Goal: Transaction & Acquisition: Book appointment/travel/reservation

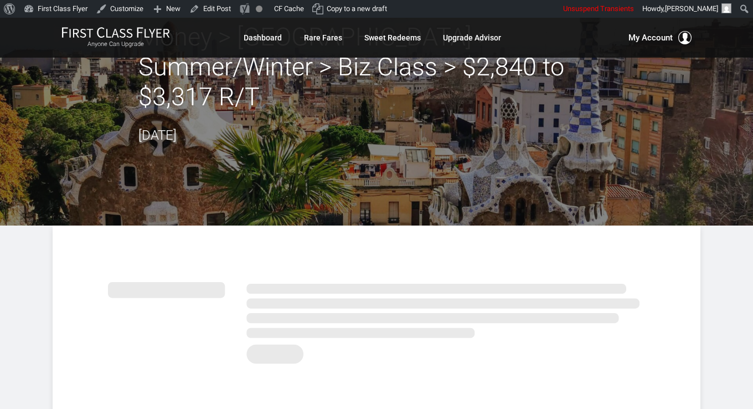
scroll to position [55, 0]
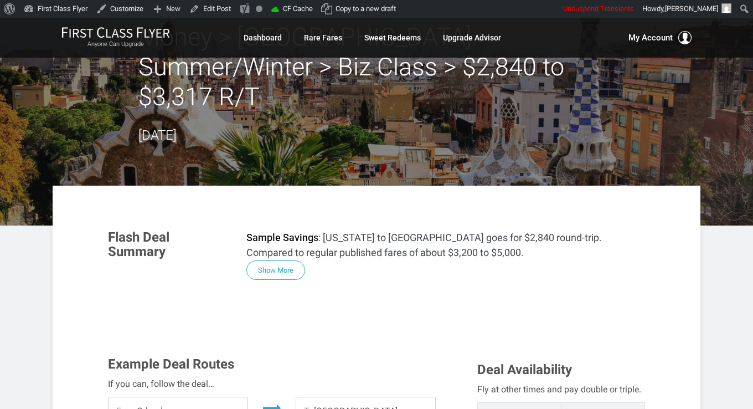
click at [259, 260] on button "Show More" at bounding box center [276, 269] width 59 height 19
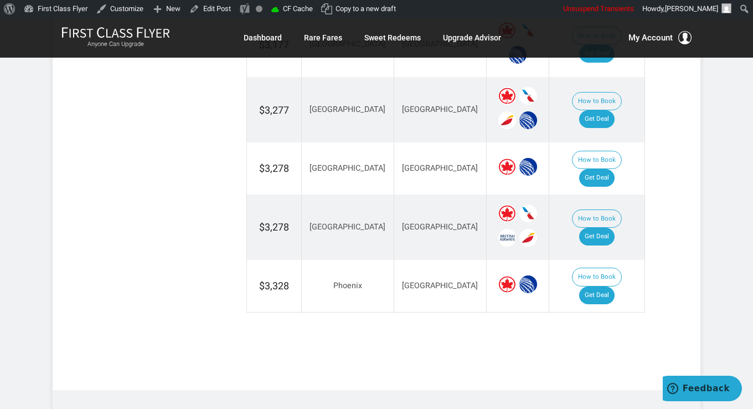
scroll to position [2216, 0]
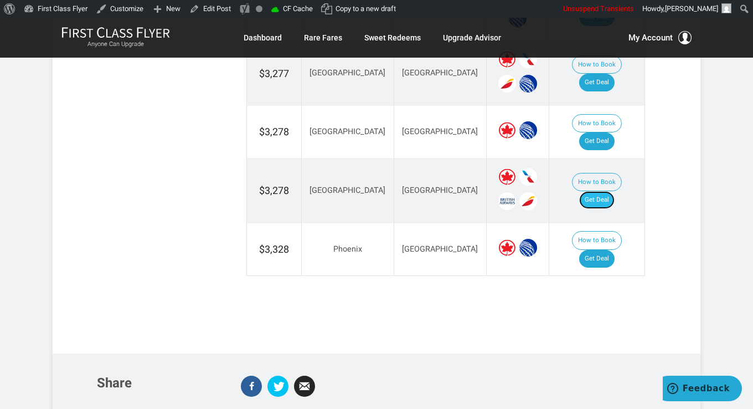
click at [609, 191] on link "Get Deal" at bounding box center [596, 200] width 35 height 18
click at [608, 250] on link "Get Deal" at bounding box center [596, 259] width 35 height 18
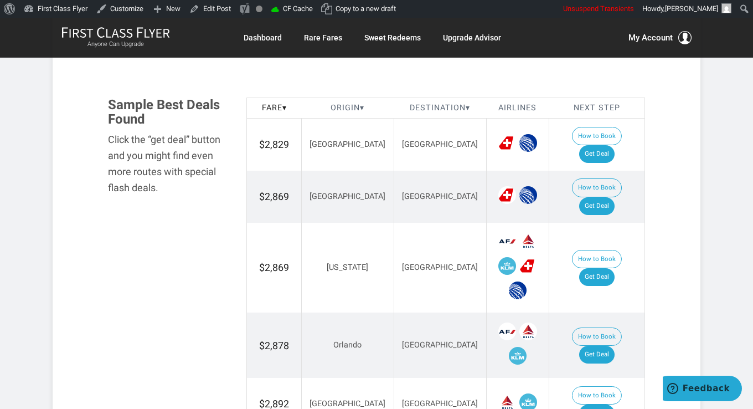
scroll to position [665, 0]
